Goal: Complete application form

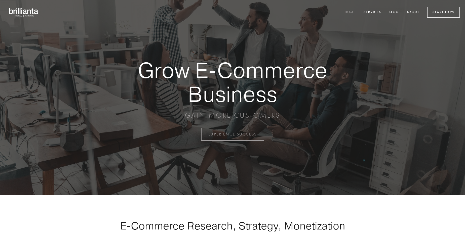
scroll to position [1319, 0]
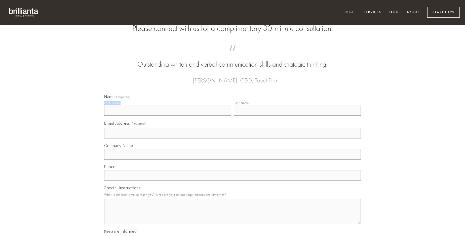
type input "[PERSON_NAME]"
click at [297, 116] on input "Last Name" at bounding box center [297, 110] width 127 height 11
type input "[PERSON_NAME]"
click at [233, 139] on input "Email Address (required)" at bounding box center [232, 133] width 257 height 11
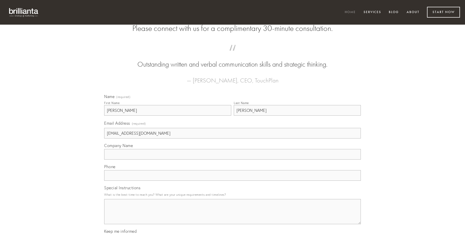
type input "[EMAIL_ADDRESS][DOMAIN_NAME]"
click at [233, 160] on input "Company Name" at bounding box center [232, 154] width 257 height 11
type input "argentum"
click at [233, 181] on input "text" at bounding box center [232, 175] width 257 height 11
click at [233, 216] on textarea "Special Instructions" at bounding box center [232, 211] width 257 height 25
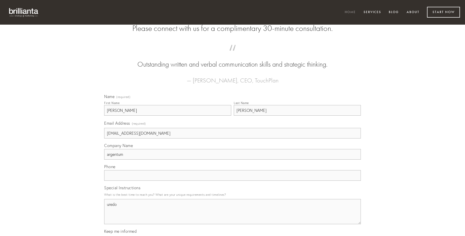
type textarea "uredo"
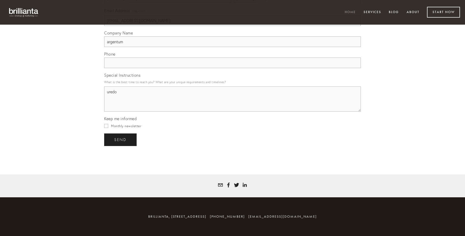
click at [121, 140] on span "send" at bounding box center [120, 140] width 12 height 5
